Goal: Information Seeking & Learning: Find specific page/section

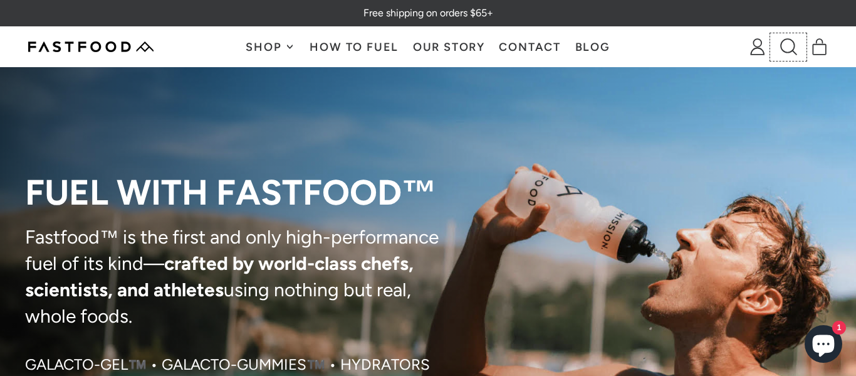
click at [781, 51] on icon at bounding box center [789, 46] width 17 height 17
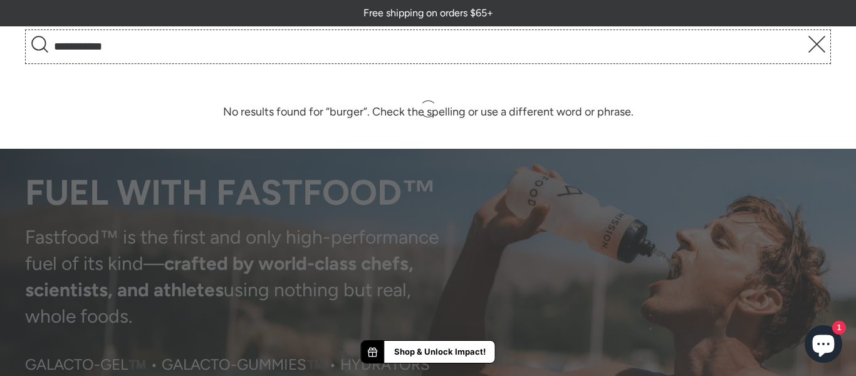
click at [28, 33] on button "Search" at bounding box center [39, 47] width 23 height 28
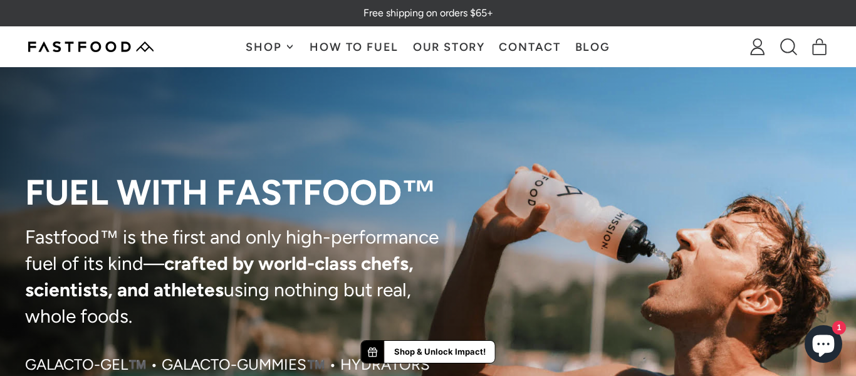
click at [813, 60] on div "Shop Galacto-Gel™️ Galacto-Gummies™️ Hydrator HydraPak SoftFlask Specialized Wa…" at bounding box center [428, 46] width 800 height 39
click at [795, 46] on icon at bounding box center [789, 46] width 17 height 17
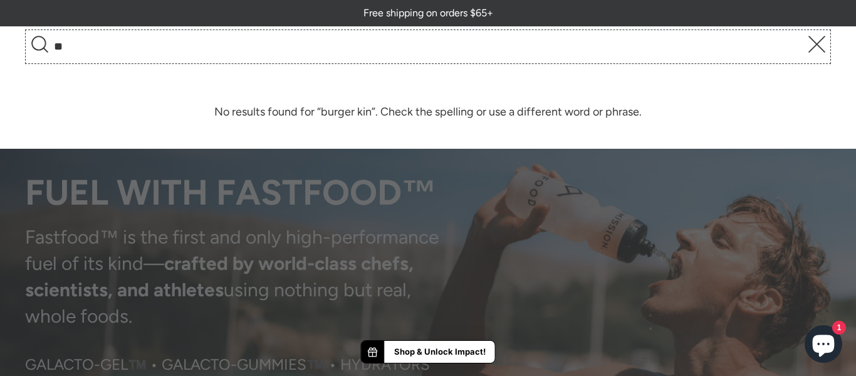
type input "*"
